Goal: Task Accomplishment & Management: Manage account settings

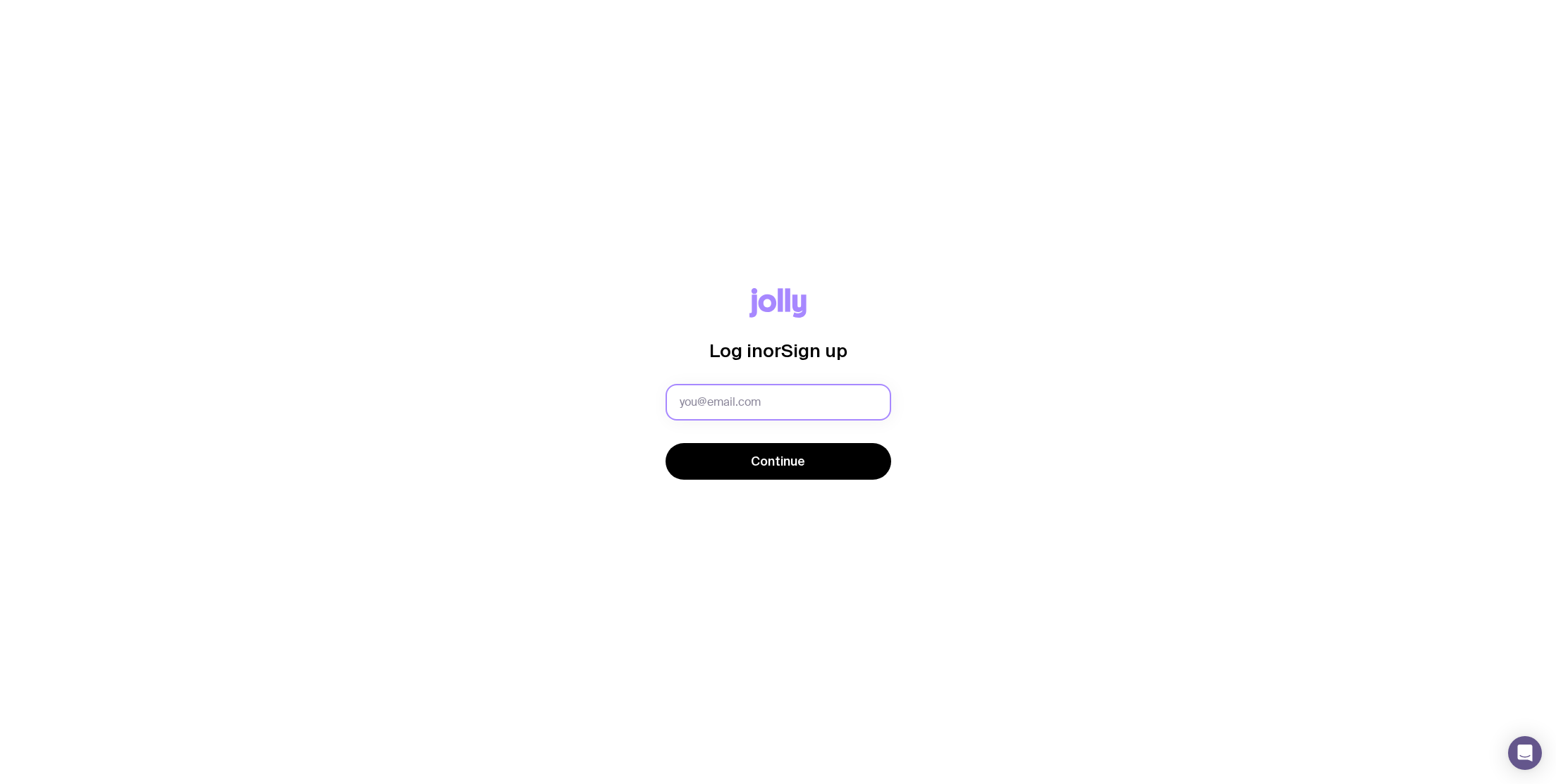
type input "[EMAIL_ADDRESS][DOMAIN_NAME]"
click at [784, 465] on span "Continue" at bounding box center [778, 462] width 54 height 17
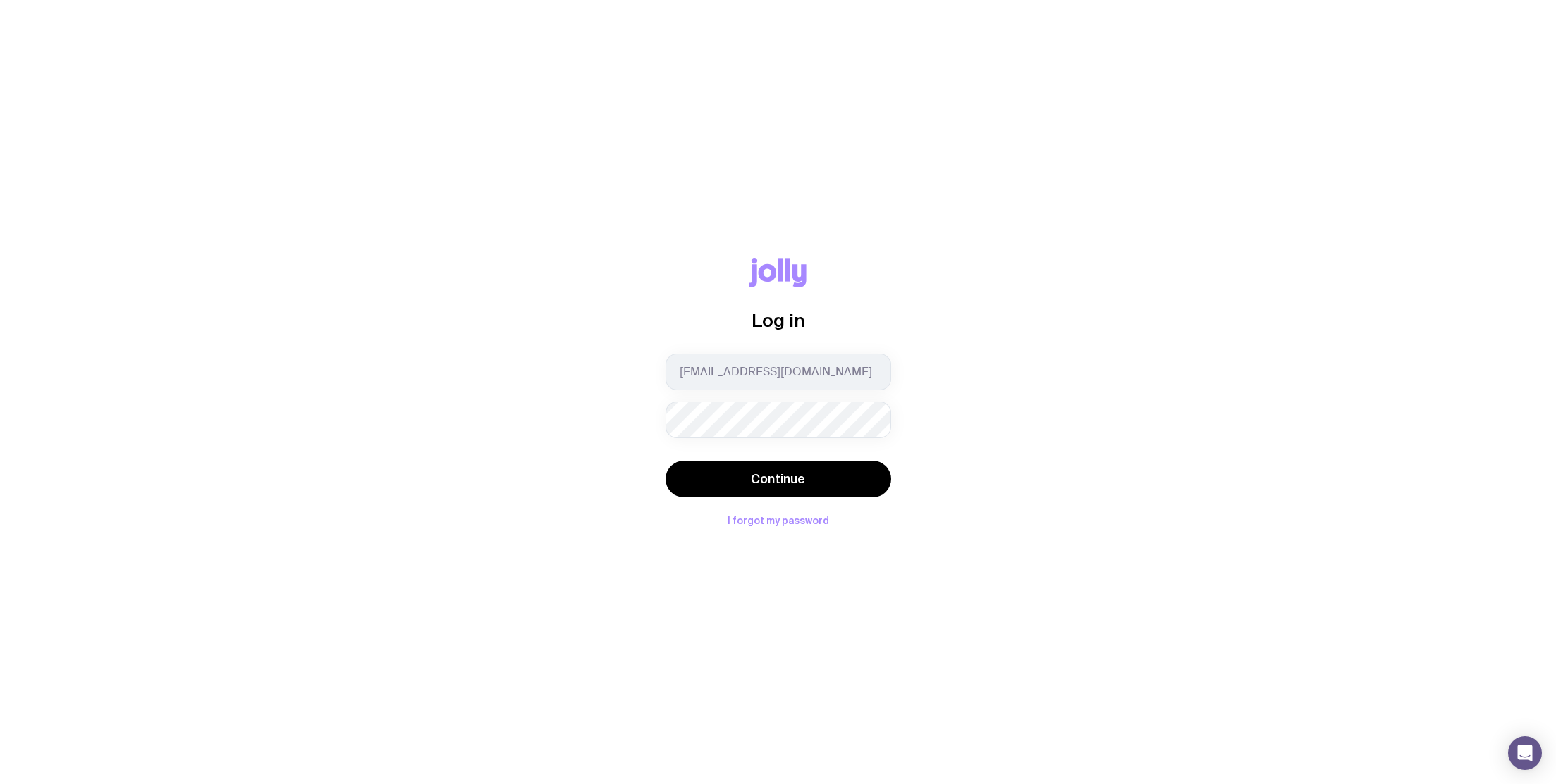
click at [778, 478] on button "Continue" at bounding box center [778, 478] width 226 height 36
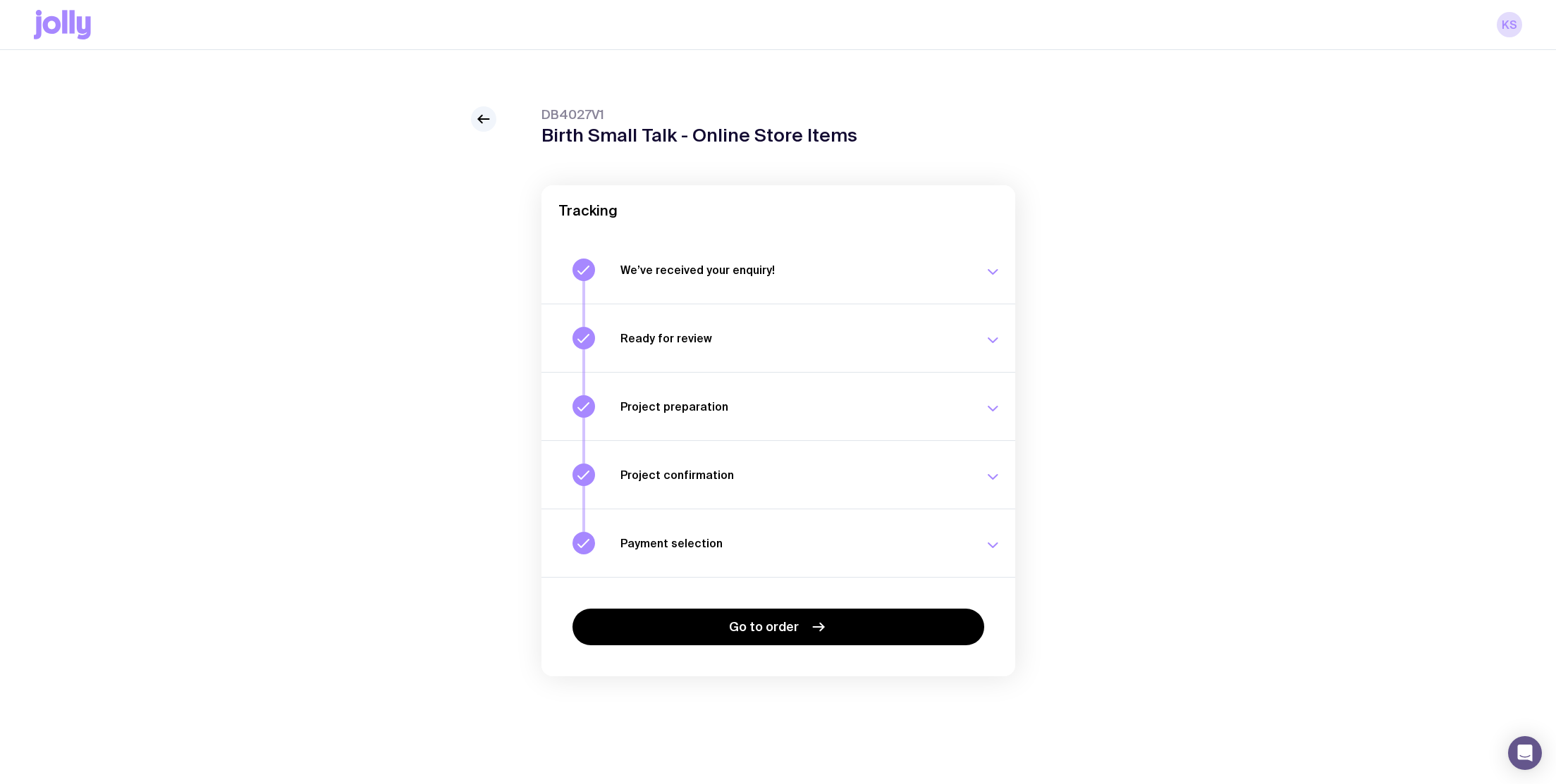
click at [993, 475] on icon "button" at bounding box center [992, 477] width 17 height 17
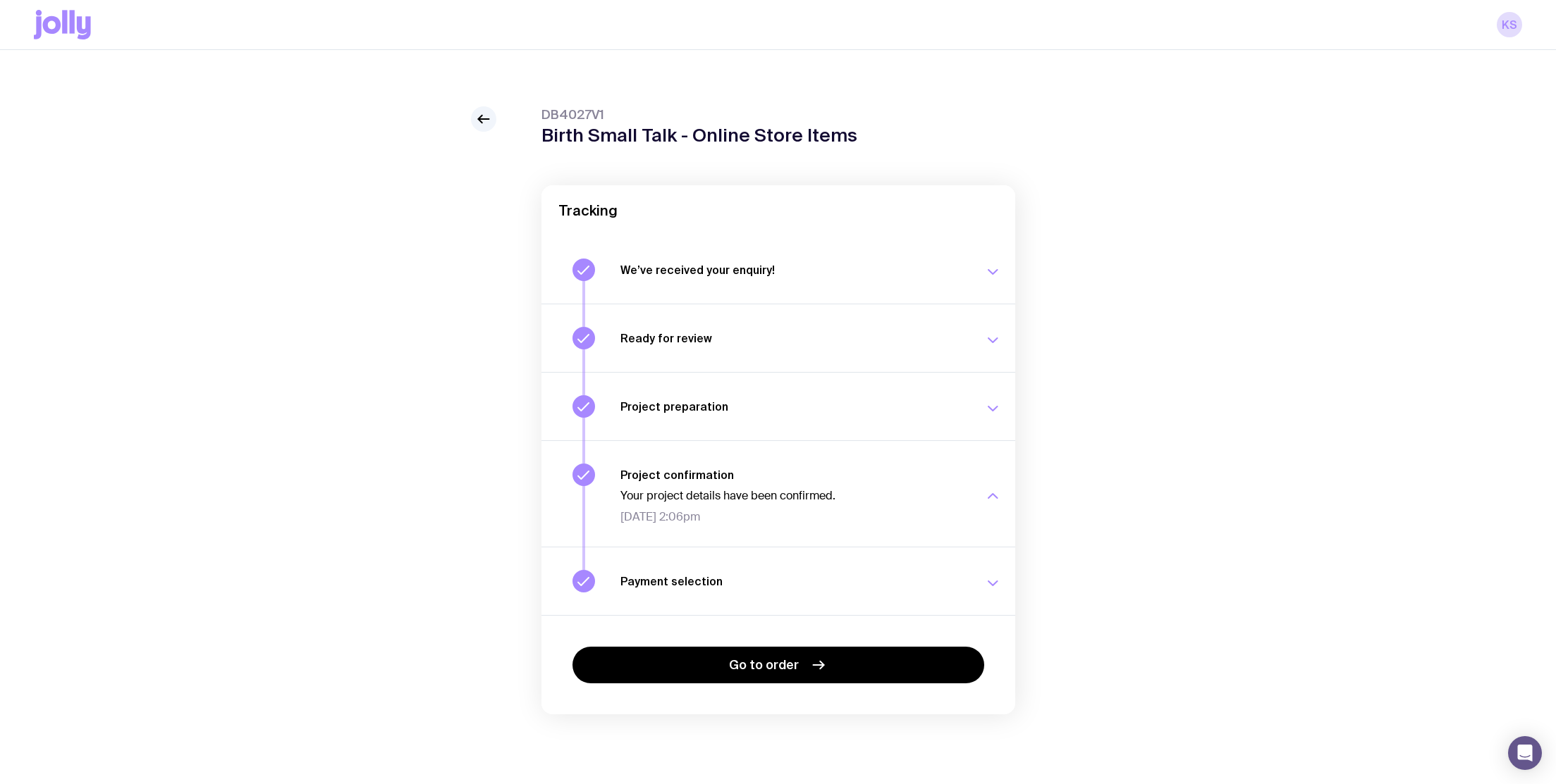
click at [992, 409] on icon "button" at bounding box center [992, 408] width 9 height 4
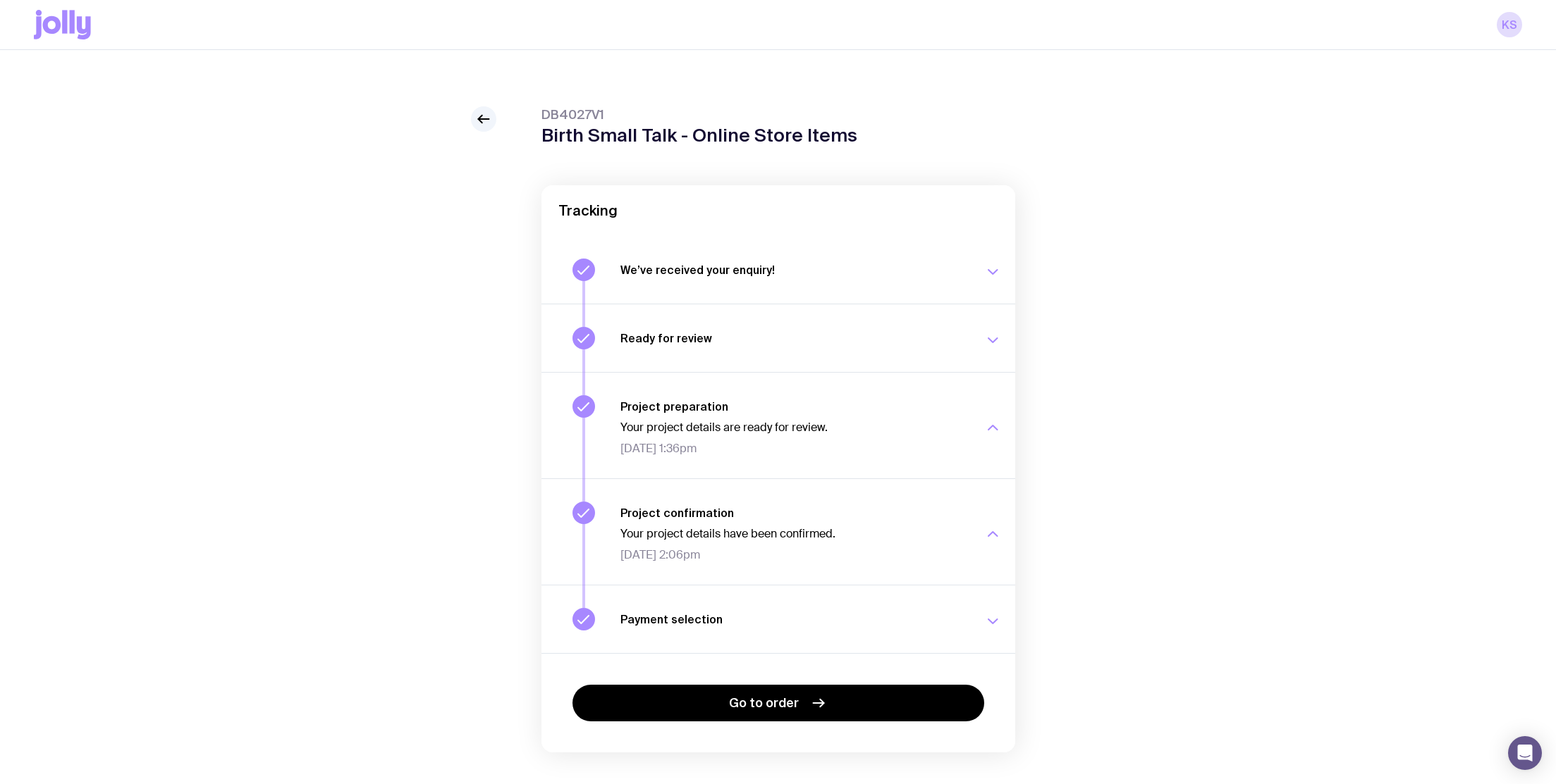
click at [992, 344] on icon "button" at bounding box center [992, 340] width 17 height 17
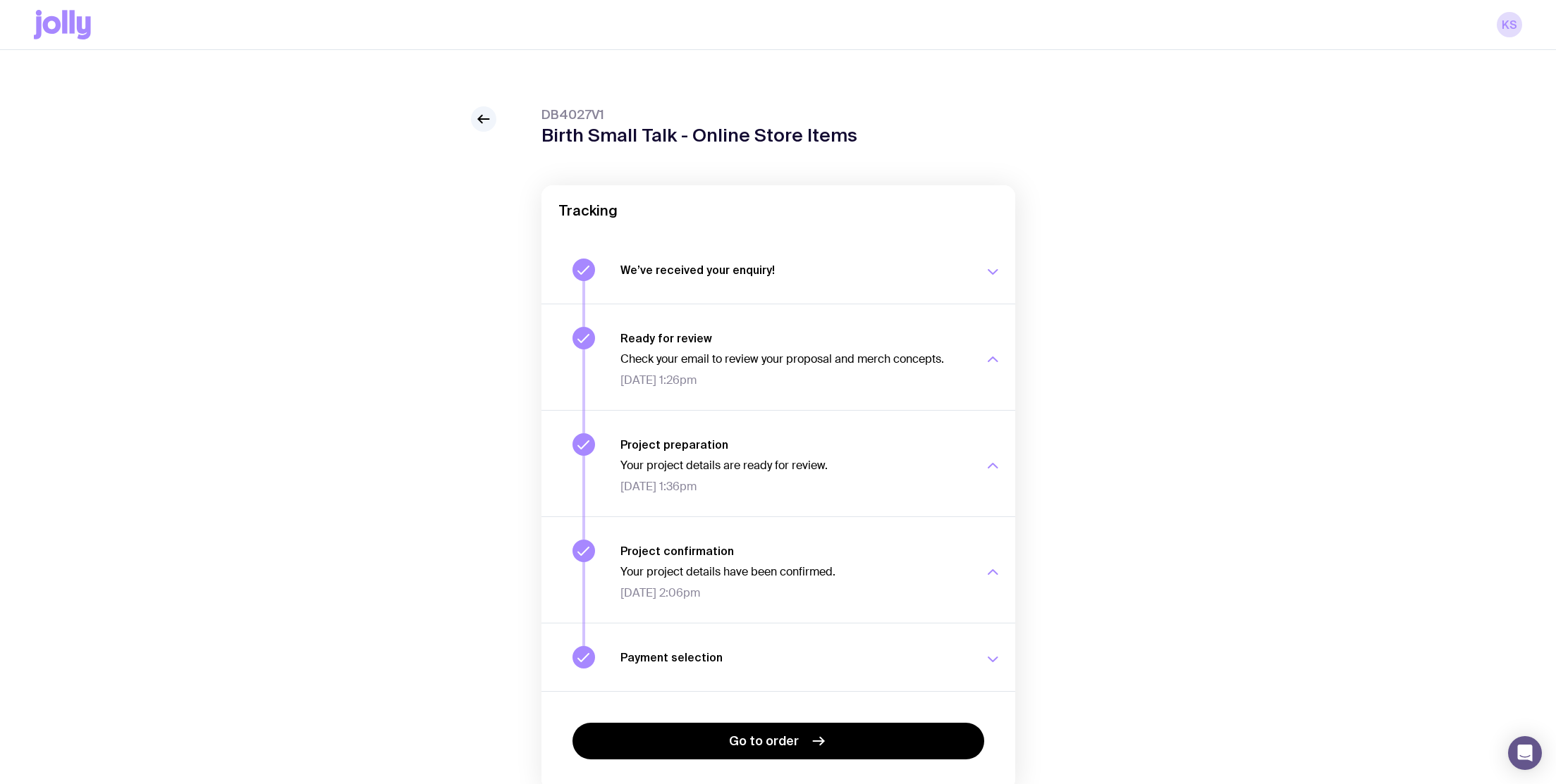
click at [992, 270] on icon "button" at bounding box center [992, 272] width 17 height 17
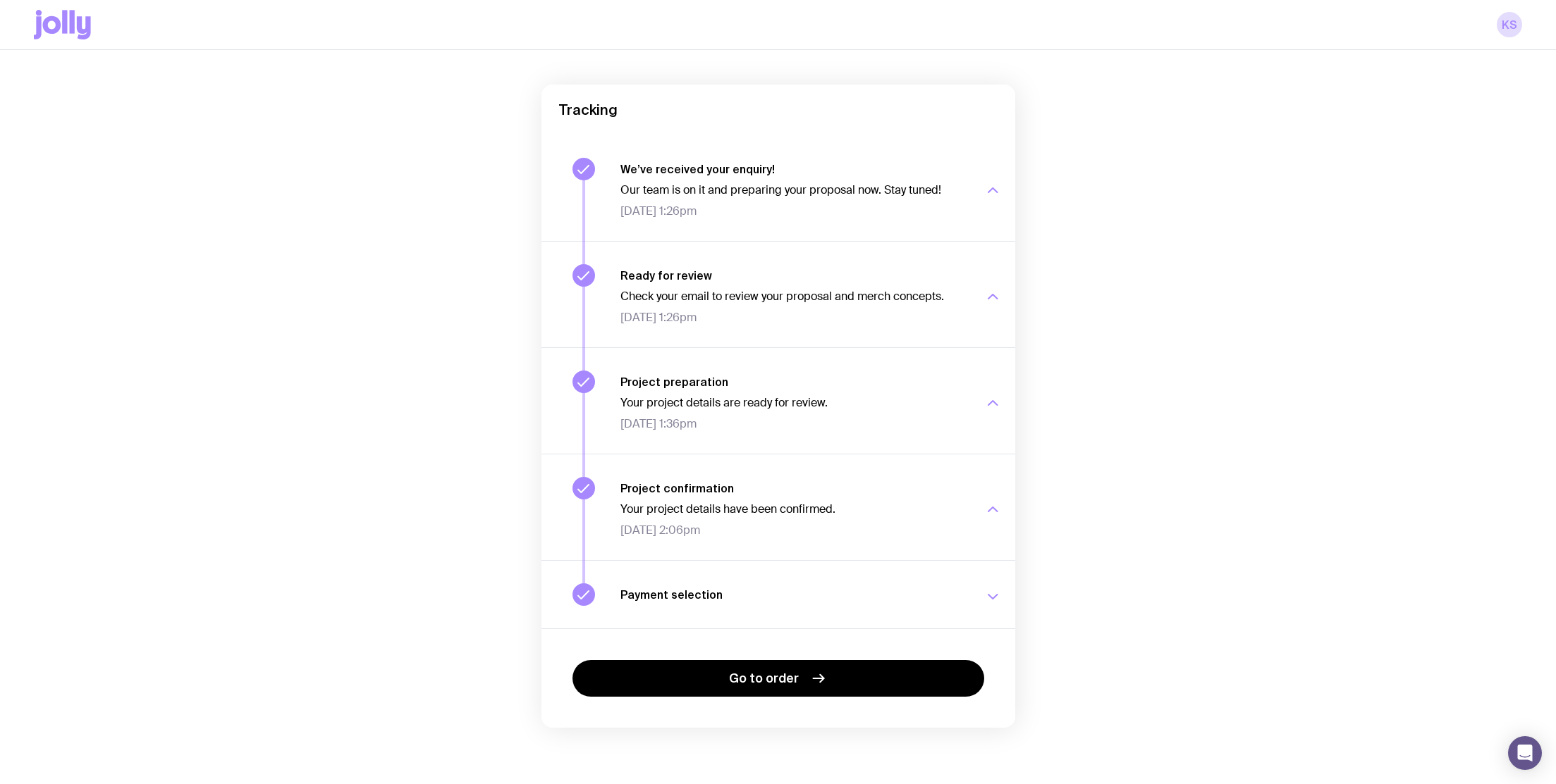
scroll to position [101, 0]
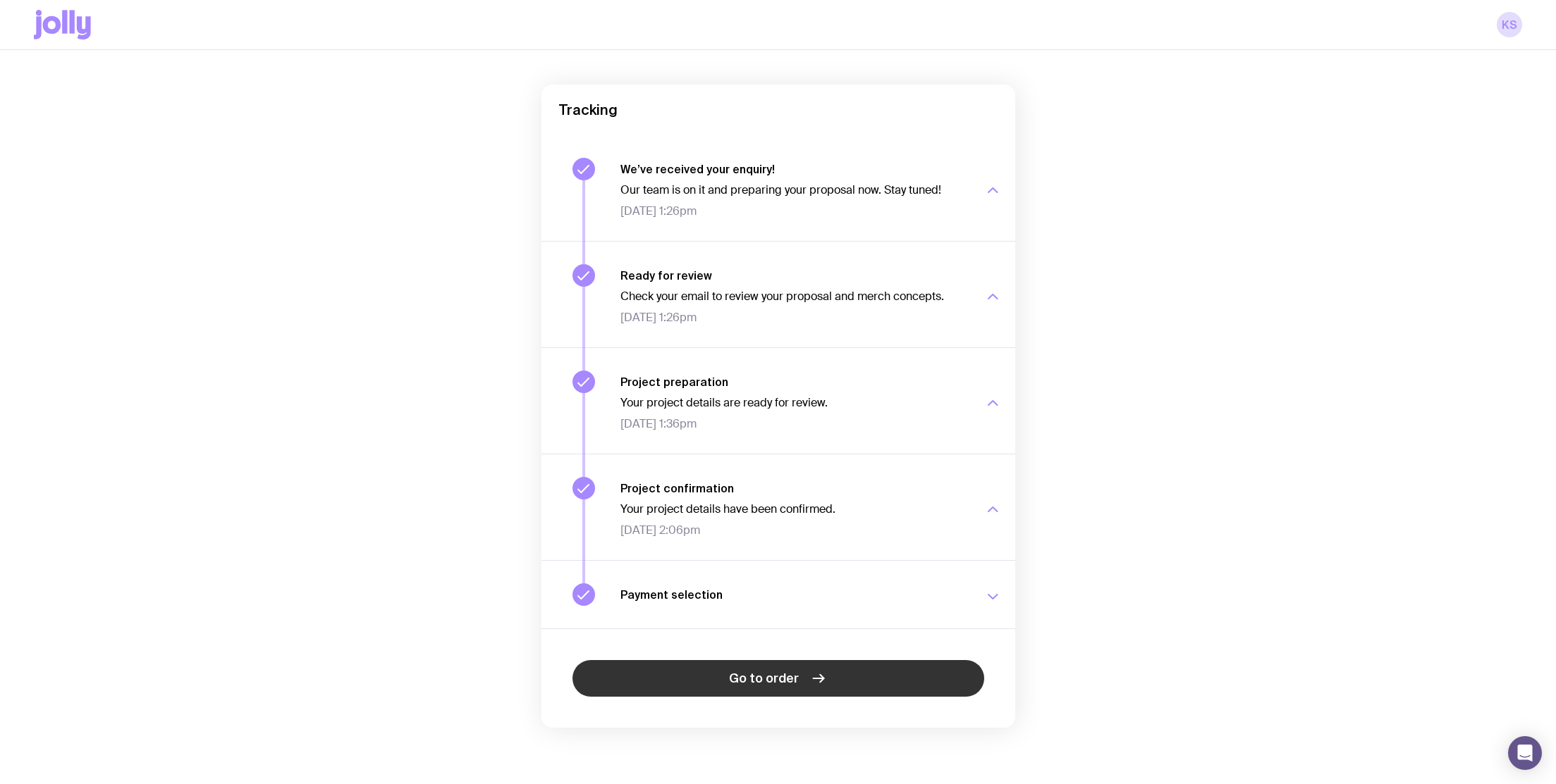
click at [782, 680] on span "Go to order" at bounding box center [763, 678] width 70 height 17
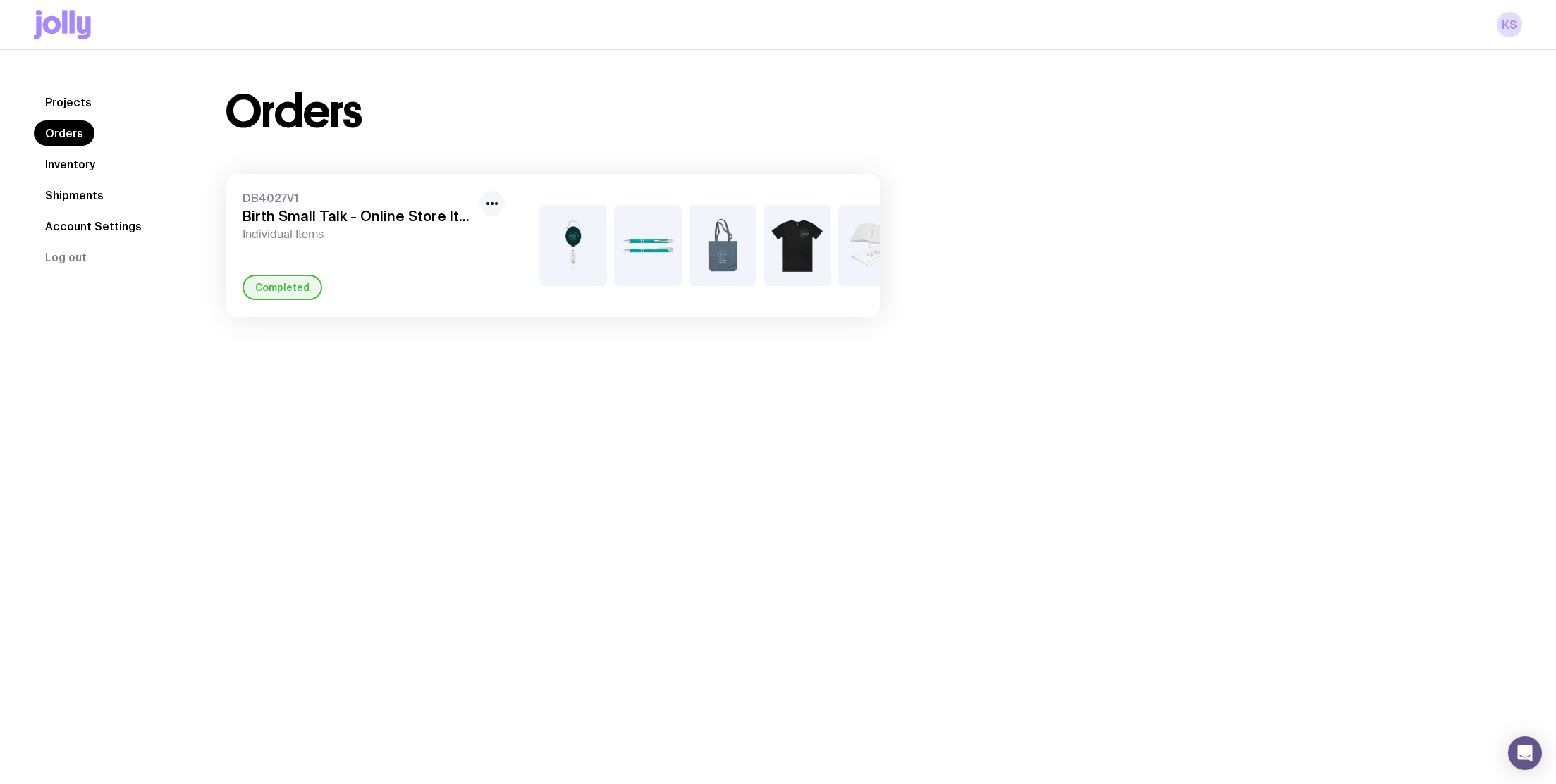
click at [491, 204] on icon "button" at bounding box center [492, 203] width 17 height 17
click at [382, 267] on div "DB4027V1 Birth Small Talk - Online Store Items Individual Items Rename Completed" at bounding box center [374, 245] width 296 height 143
click at [293, 218] on h3 "Birth Small Talk - Online Store Items" at bounding box center [358, 216] width 231 height 17
click at [284, 281] on div "Completed" at bounding box center [282, 287] width 80 height 25
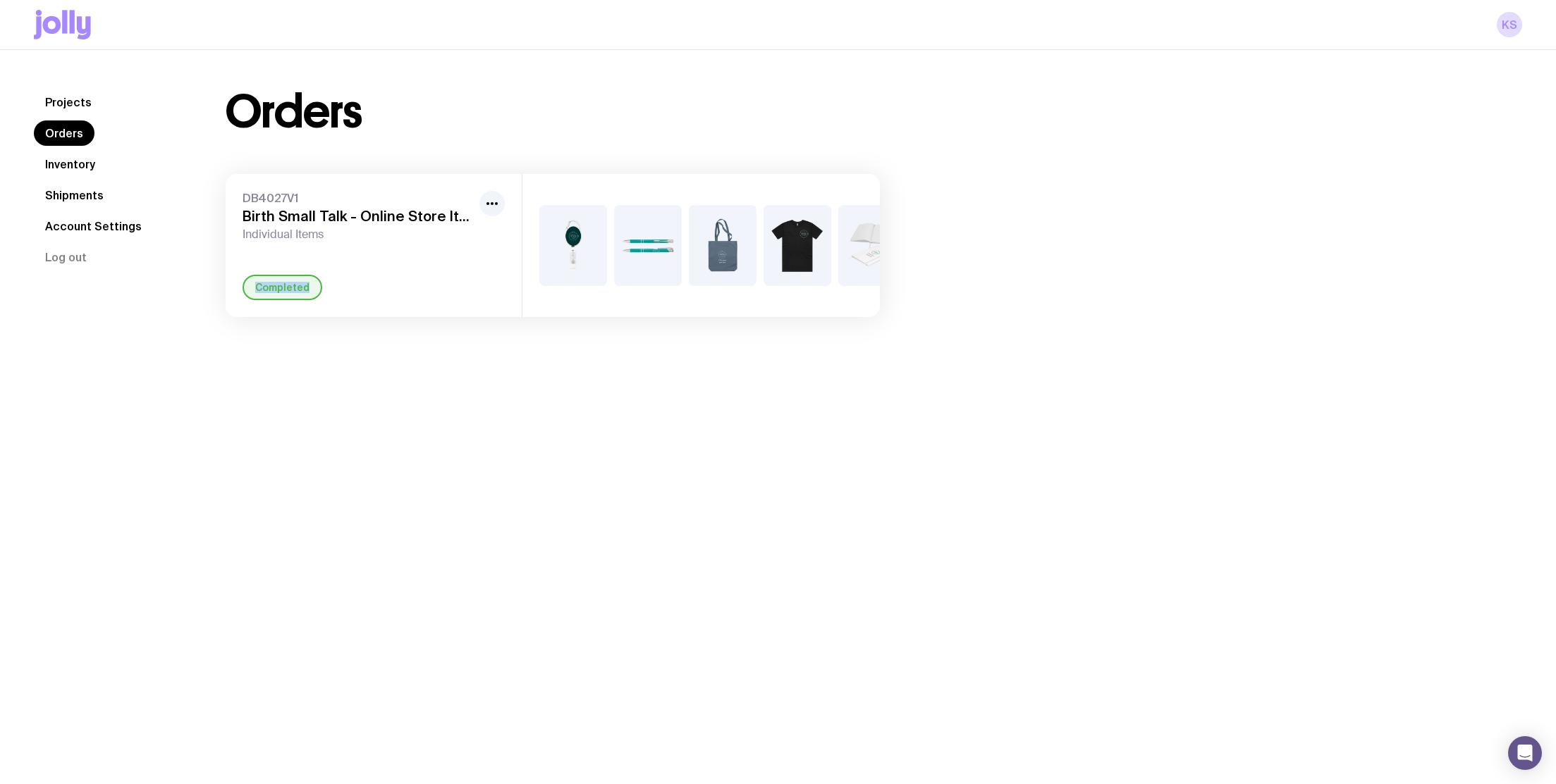
click at [284, 281] on div "Completed" at bounding box center [282, 287] width 80 height 25
click at [446, 278] on div "Completed" at bounding box center [374, 287] width 262 height 25
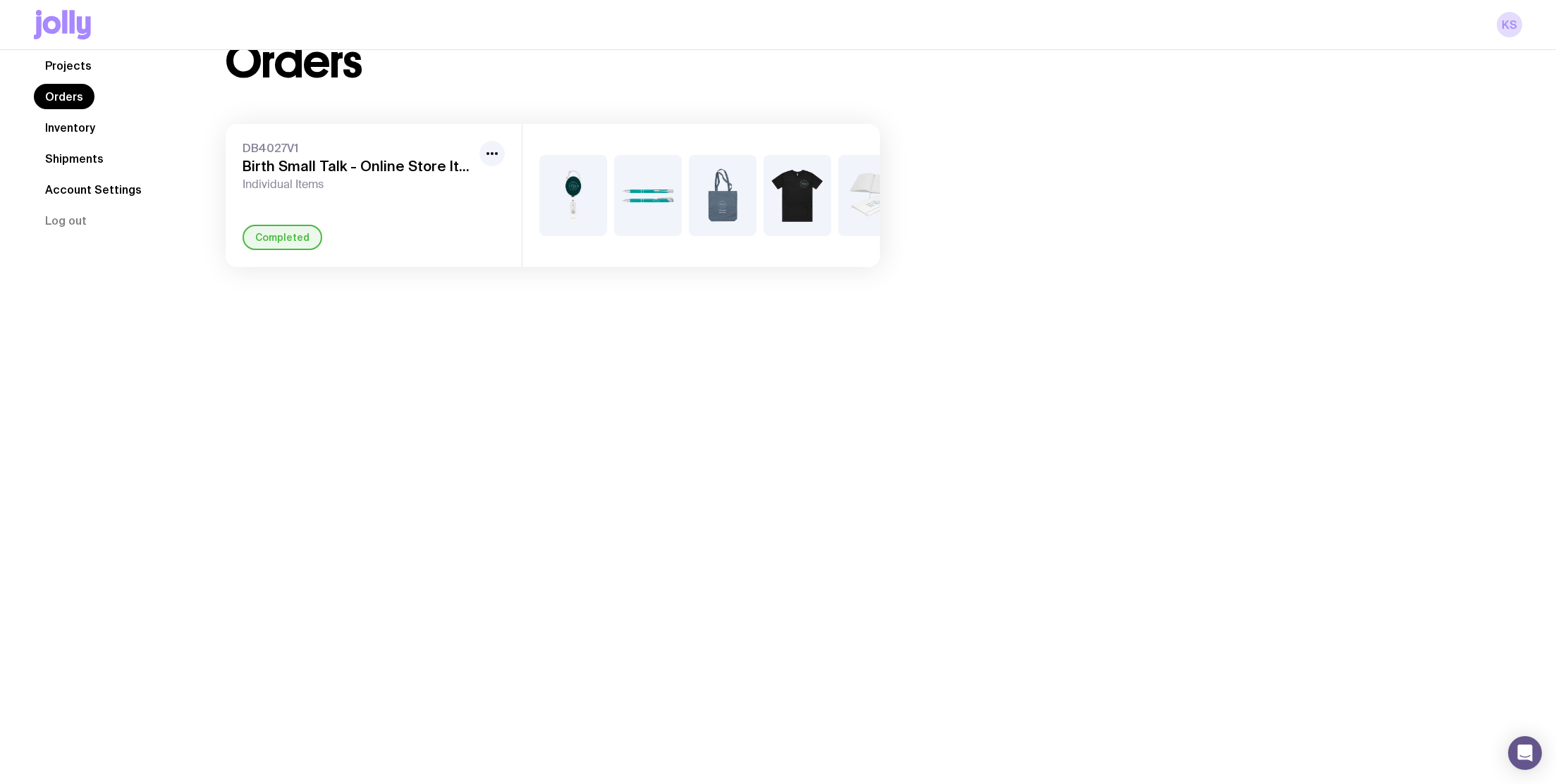
scroll to position [50, 0]
click at [548, 196] on img at bounding box center [573, 196] width 68 height 81
click at [554, 196] on img at bounding box center [573, 196] width 68 height 81
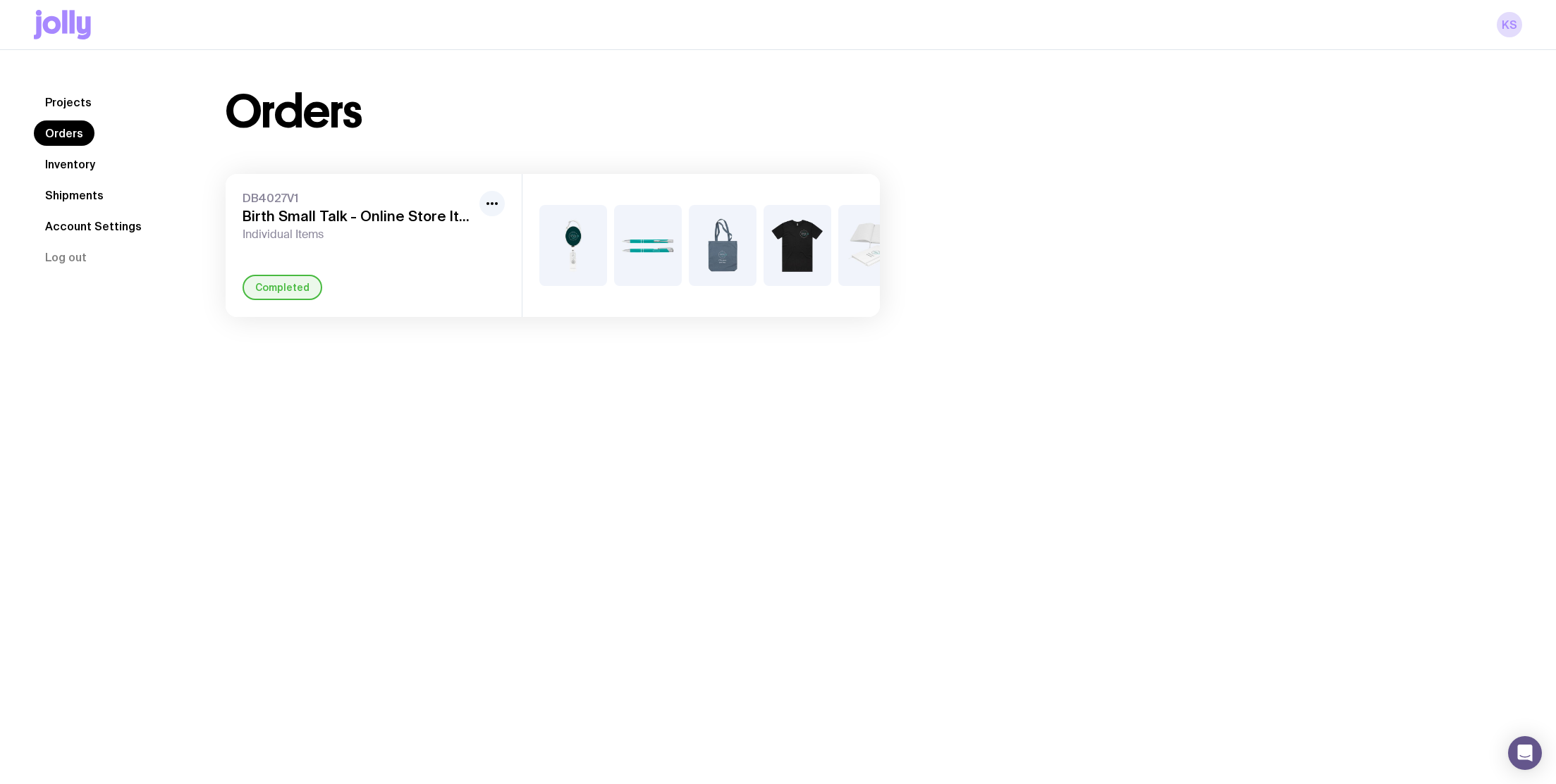
scroll to position [0, 0]
